Goal: Find specific page/section: Find specific page/section

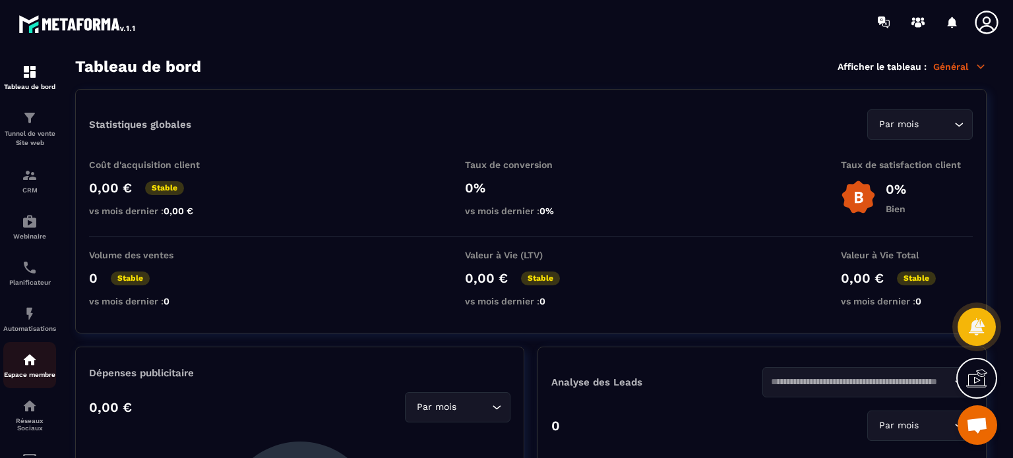
click at [47, 371] on div "Espace membre" at bounding box center [29, 365] width 53 height 26
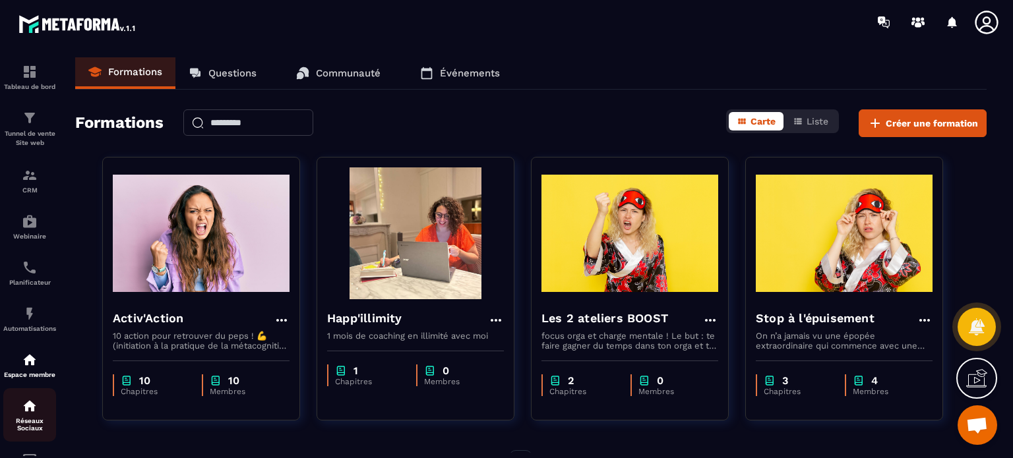
click at [34, 414] on img at bounding box center [30, 406] width 16 height 16
